Goal: Task Accomplishment & Management: Complete application form

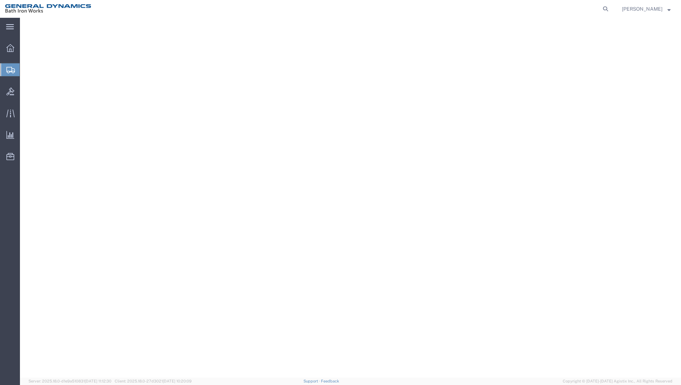
select select
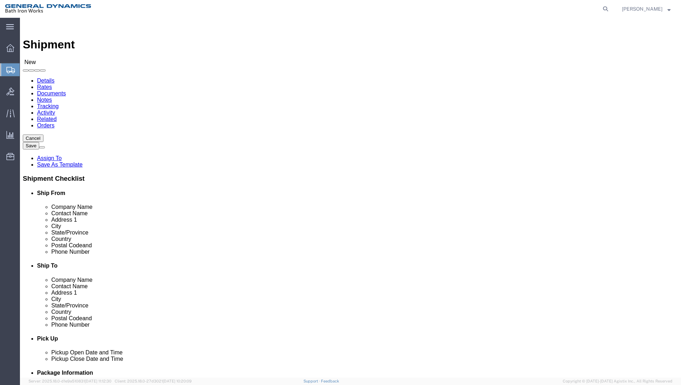
scroll to position [119, 0]
select select "34319"
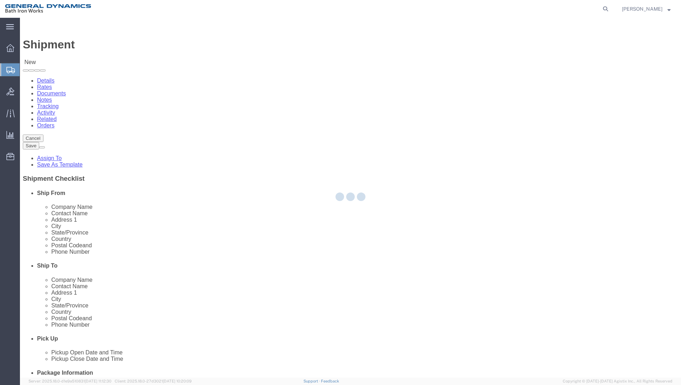
type input "General Dynamics Bath Iron Works"
type input "[STREET_ADDRESS]"
type input "[GEOGRAPHIC_DATA]"
type input "04103"
type input "[PHONE_NUMBER]"
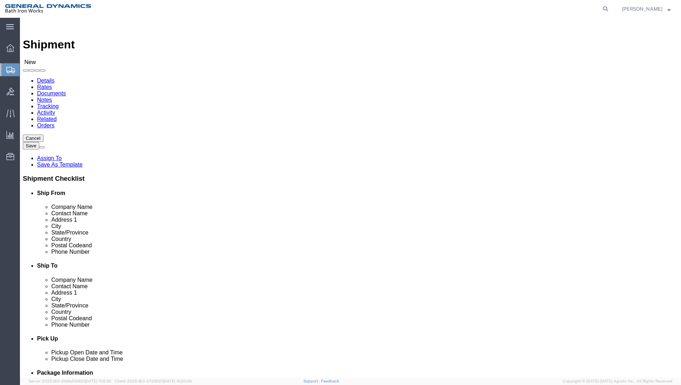
select select "ME"
click input "text"
type input "[PERSON_NAME]"
click input "text"
type input "[GEOGRAPHIC_DATA]"
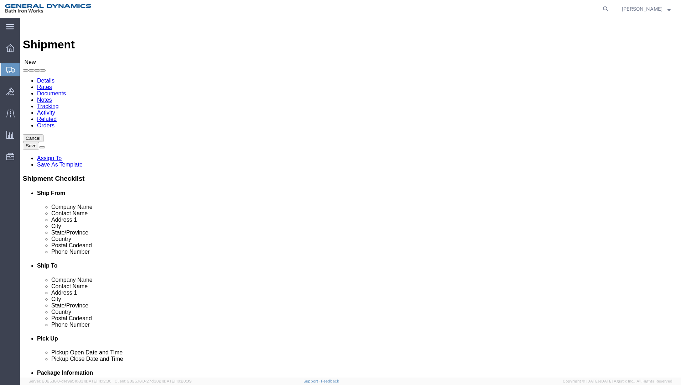
type input "[PERSON_NAME]"
type input "[STREET_ADDRESS][PERSON_NAME]"
select select
type input "[GEOGRAPHIC_DATA]"
select select
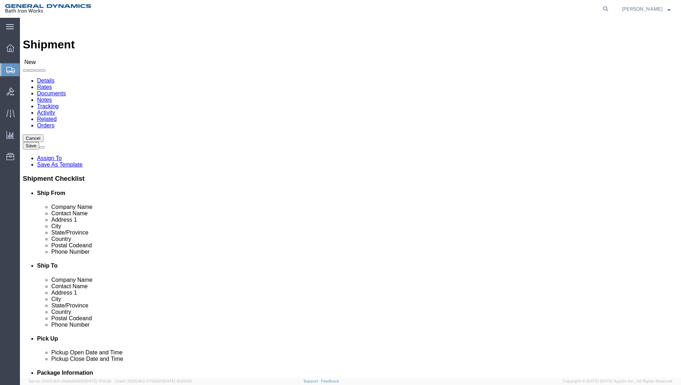
type input "C"
type input "CA"
select select
select select "AA"
type input "92136"
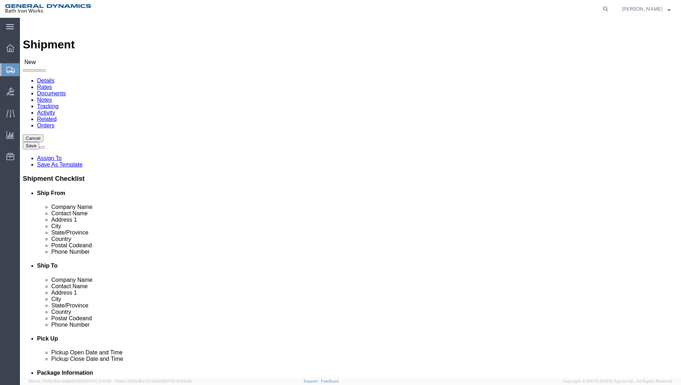
select select
click input "text"
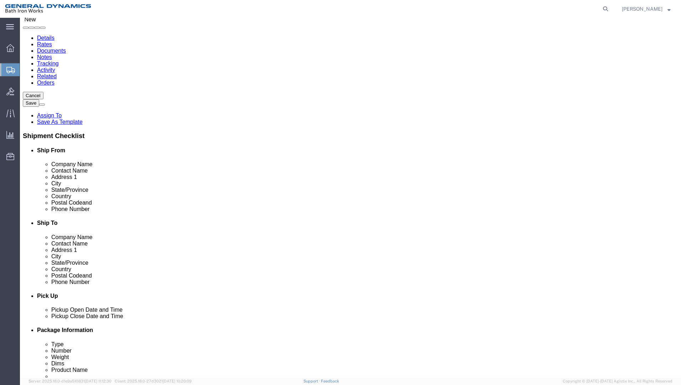
scroll to position [95, 0]
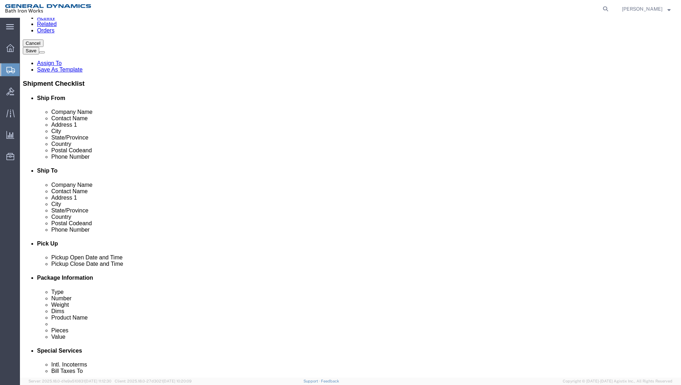
type input "[PHONE_NUMBER]"
click div "[DATE] 1:00 PM"
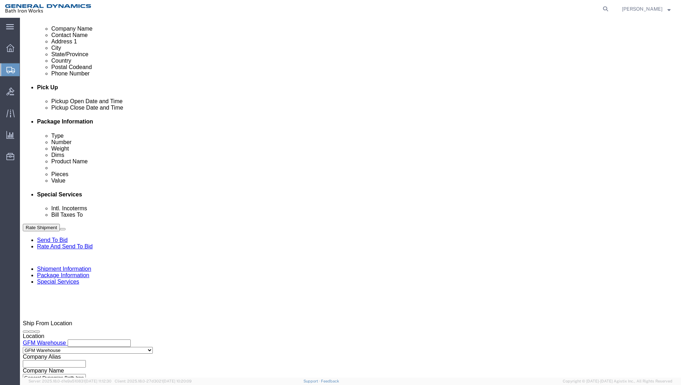
type input "8:00 AM"
click div "[DATE] 2:00 PM"
type input "2:30 PM"
click button "Apply"
click input "text"
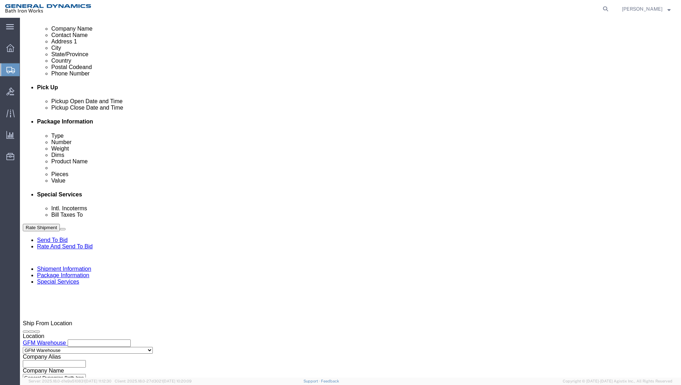
type input "S/O 63689"
select select "INVOICE"
type input "7865 6406 5285"
click input "text"
type input "d"
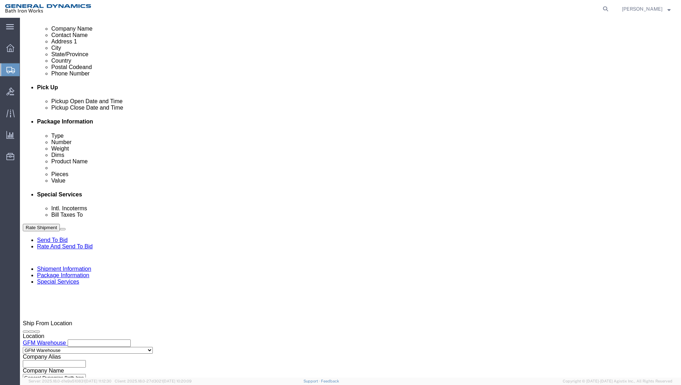
scroll to position [0, 12]
type input "DDG 1001 PSA SHIPMENT 151"
click button "Continue"
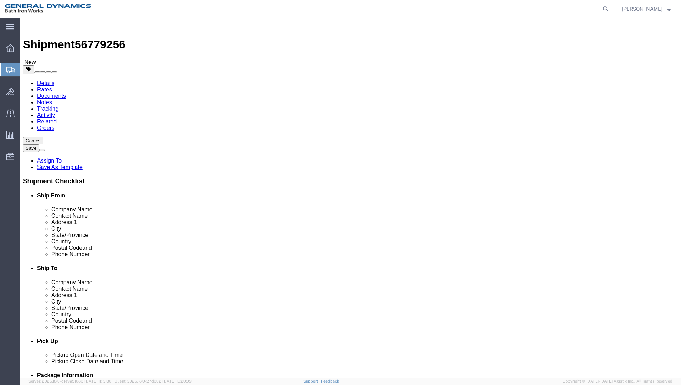
click select "Select Bale(s) Basket(s) Bolt(s) Bottle(s) Buckets Bulk Bundle(s) Can(s) Cardbo…"
select select "PSNS"
click select "Select Bale(s) Basket(s) Bolt(s) Bottle(s) Buckets Bulk Bundle(s) Can(s) Cardbo…"
click input "text"
type input "37"
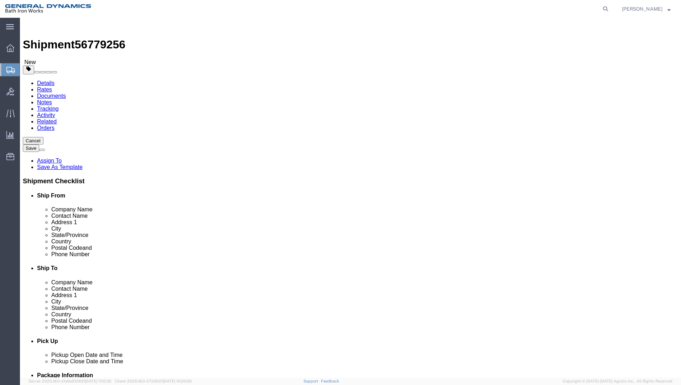
type input "24"
type input "32"
type input "172"
click link "Add Content"
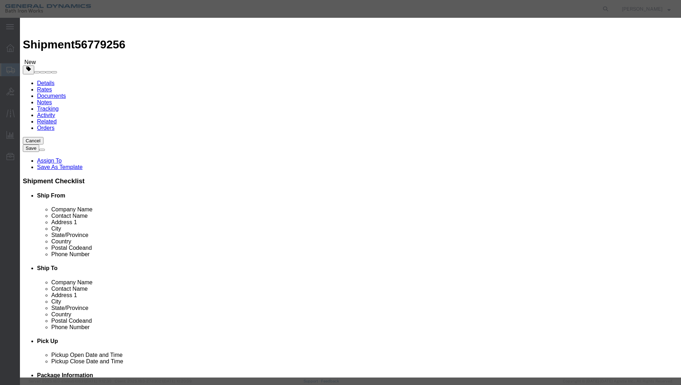
click input "text"
type input "3M 5004"
click input "0"
type input "8"
type input "1"
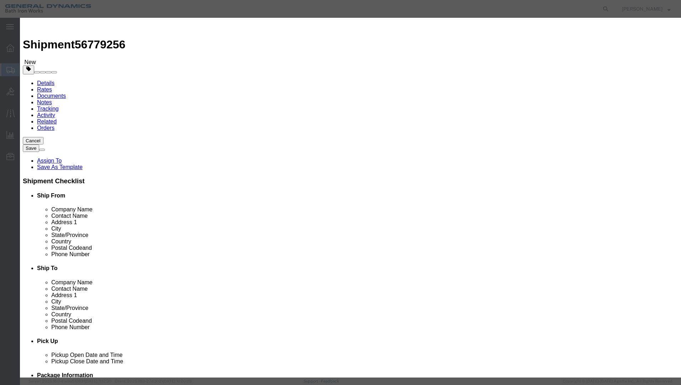
select select "USD"
select select "55"
click button "Save & Close"
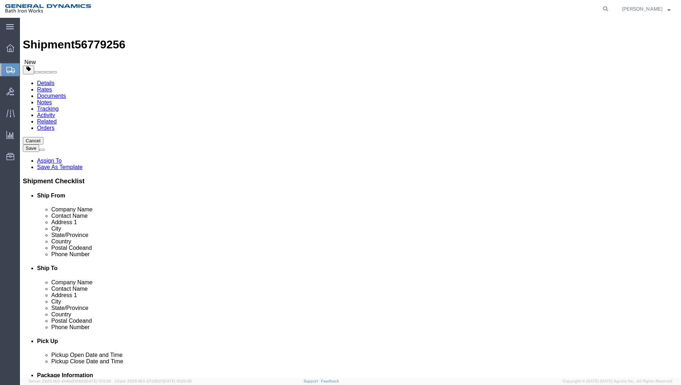
click button "Continue"
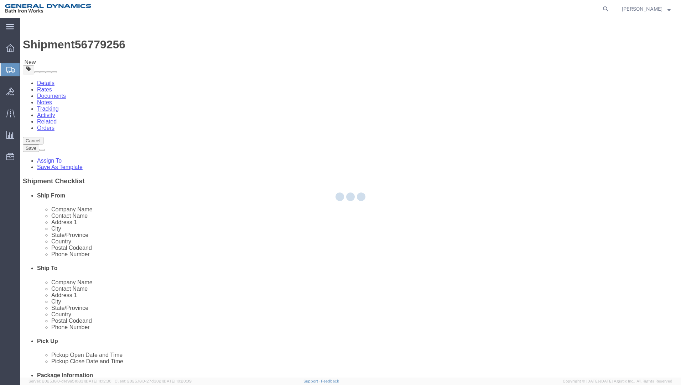
select select
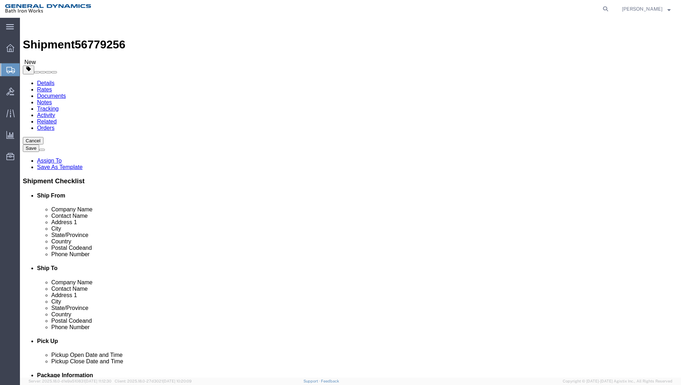
click select "Select Recipient Account Sender/Shipper Third Party Account"
select select "SHIP"
click select "Select Recipient Account Sender/Shipper Third Party Account"
click button "Rate Shipment"
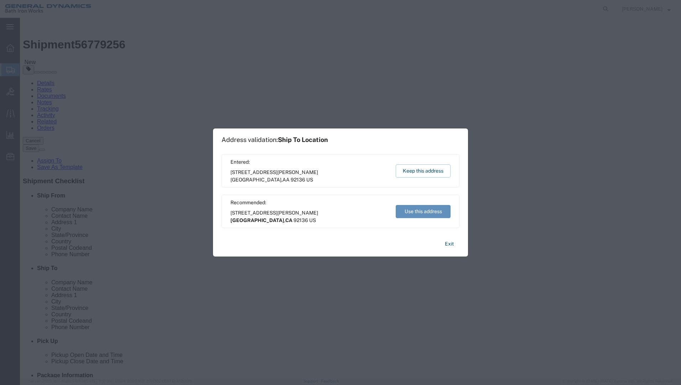
click at [431, 212] on button "Use this address" at bounding box center [423, 211] width 55 height 13
